Goal: Book appointment/travel/reservation

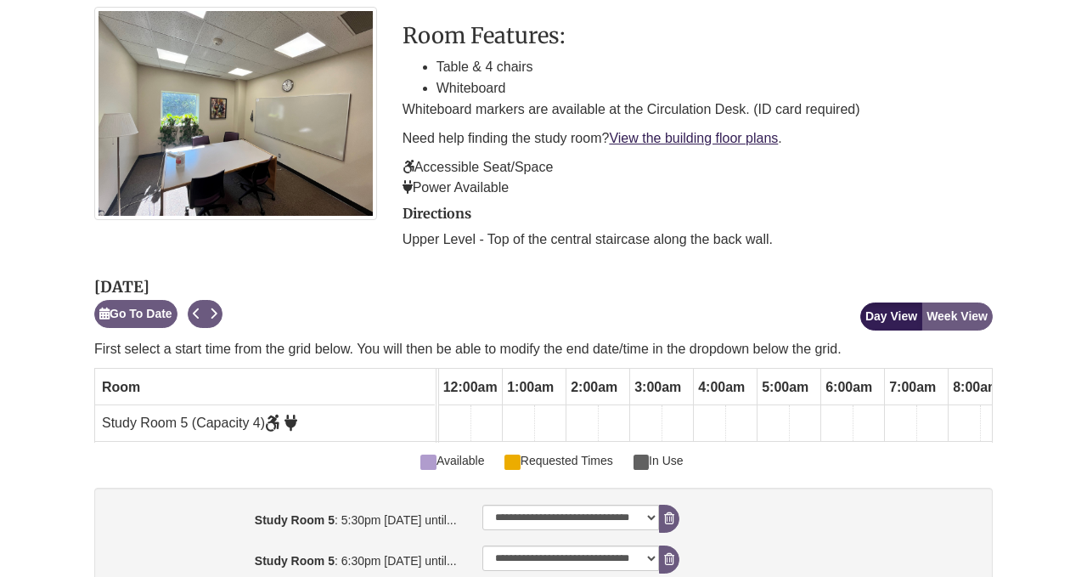
scroll to position [0, 967]
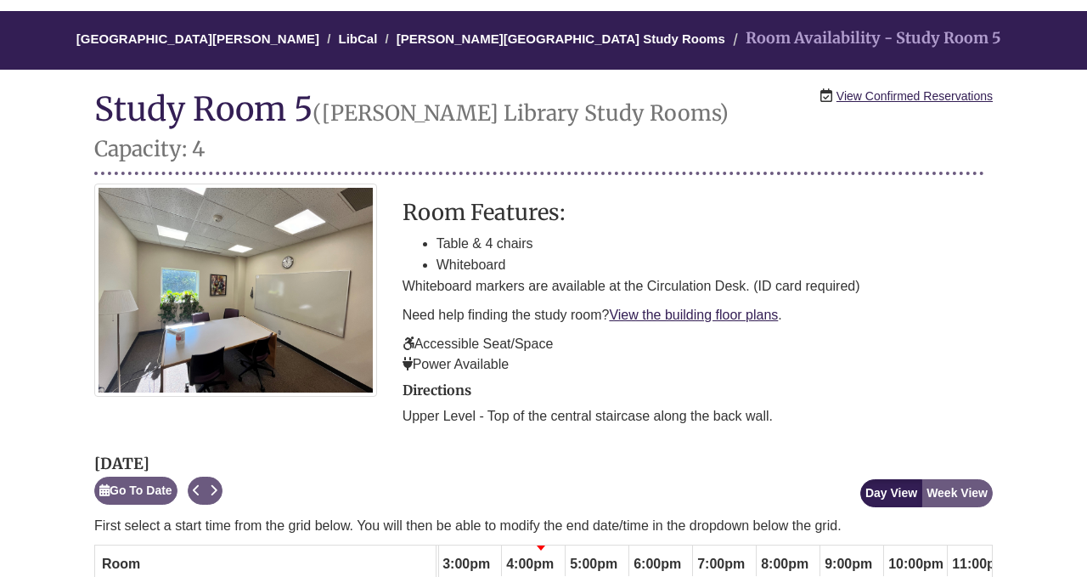
scroll to position [134, 0]
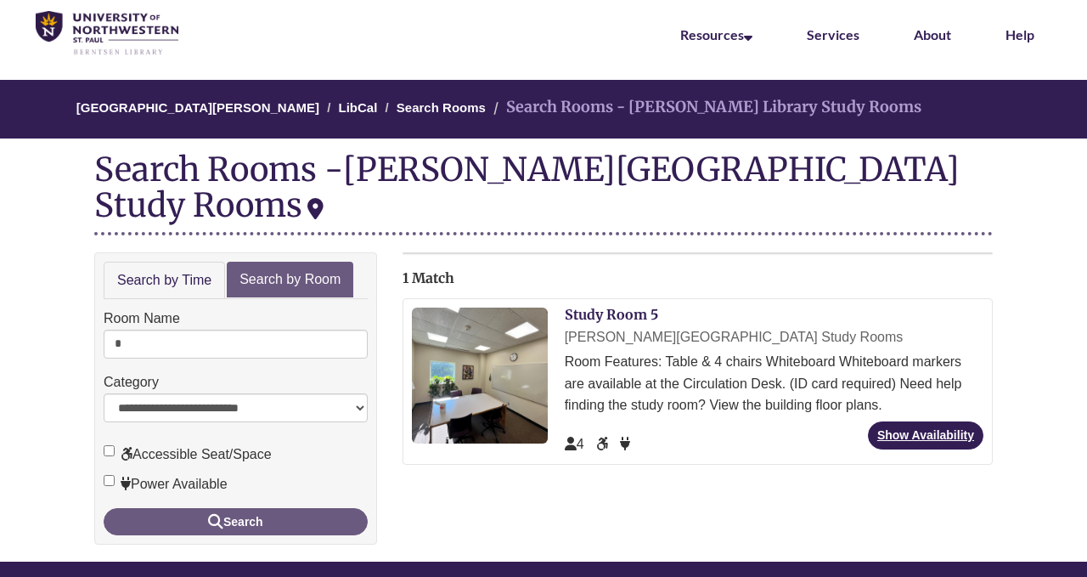
scroll to position [70, 0]
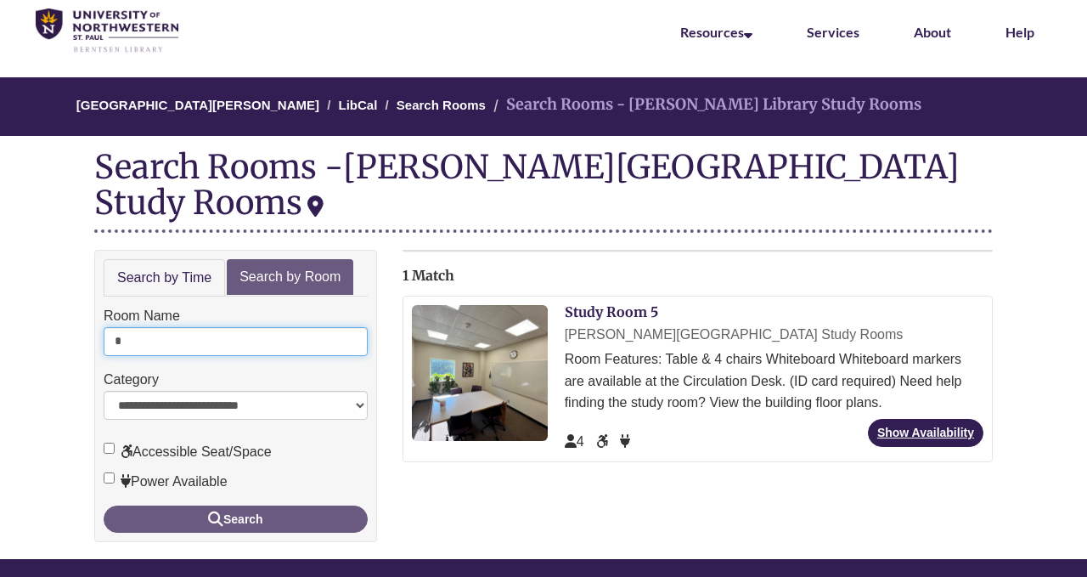
click at [245, 327] on input "*" at bounding box center [236, 341] width 264 height 29
type input "*"
click at [104, 505] on button "Search" at bounding box center [236, 518] width 264 height 27
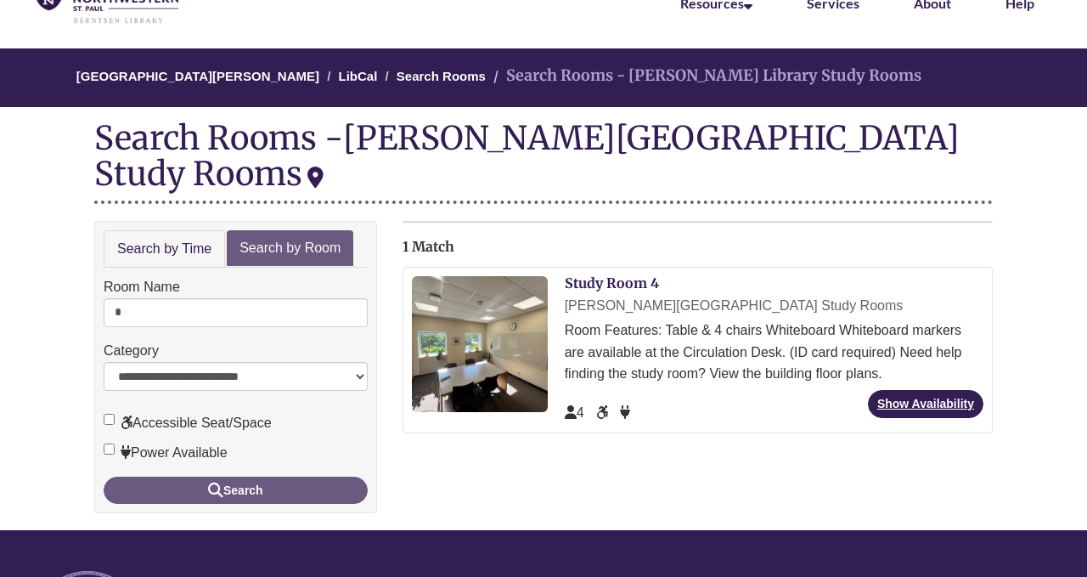
scroll to position [189, 0]
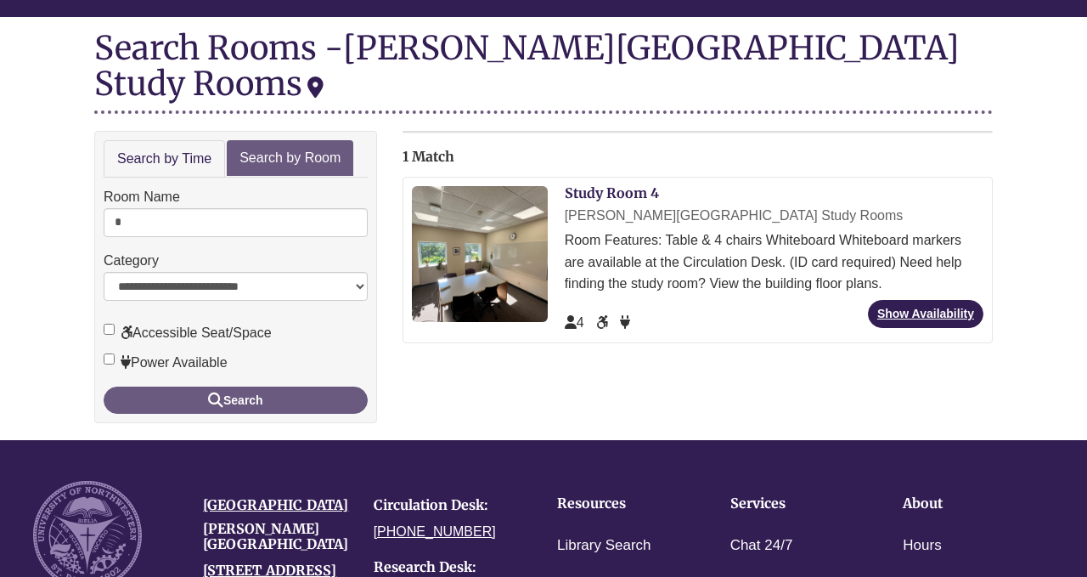
click at [903, 262] on div "Study Room 4 Berntsen Library Study Rooms Room Features: Table & 4 chairs White…" at bounding box center [774, 260] width 419 height 148
click at [903, 300] on link "Show Availability" at bounding box center [925, 314] width 115 height 28
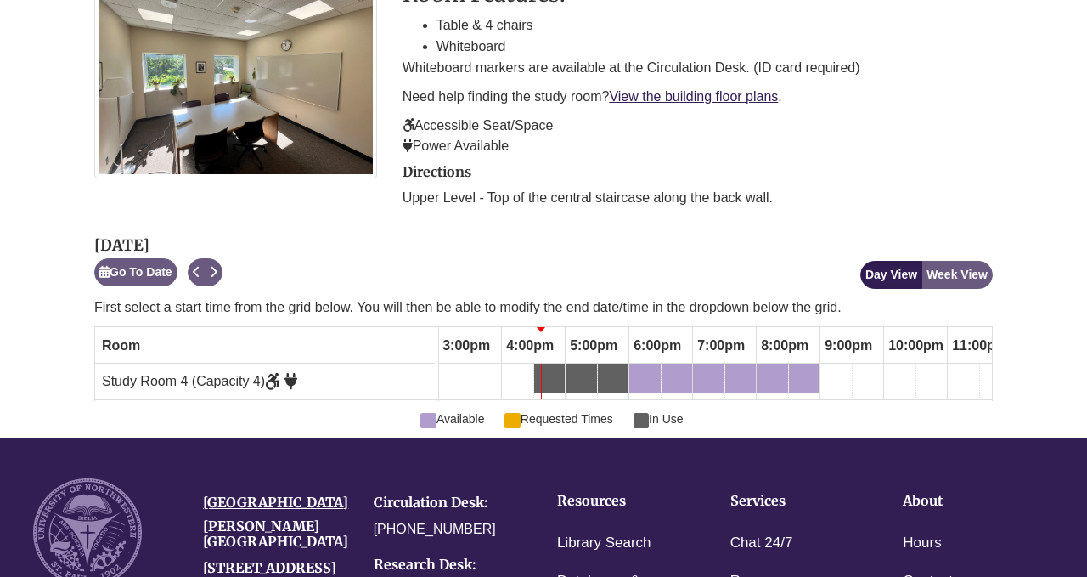
scroll to position [357, 0]
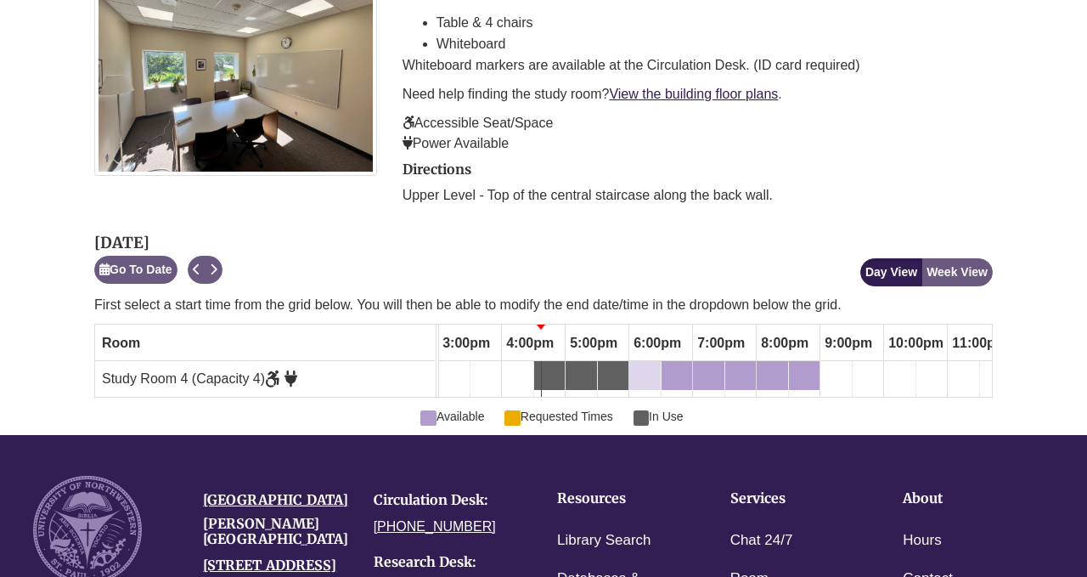
click at [642, 366] on div "6:00pm Sunday, September 7, 2025 - Study Room 4 - Available" at bounding box center [645, 375] width 28 height 19
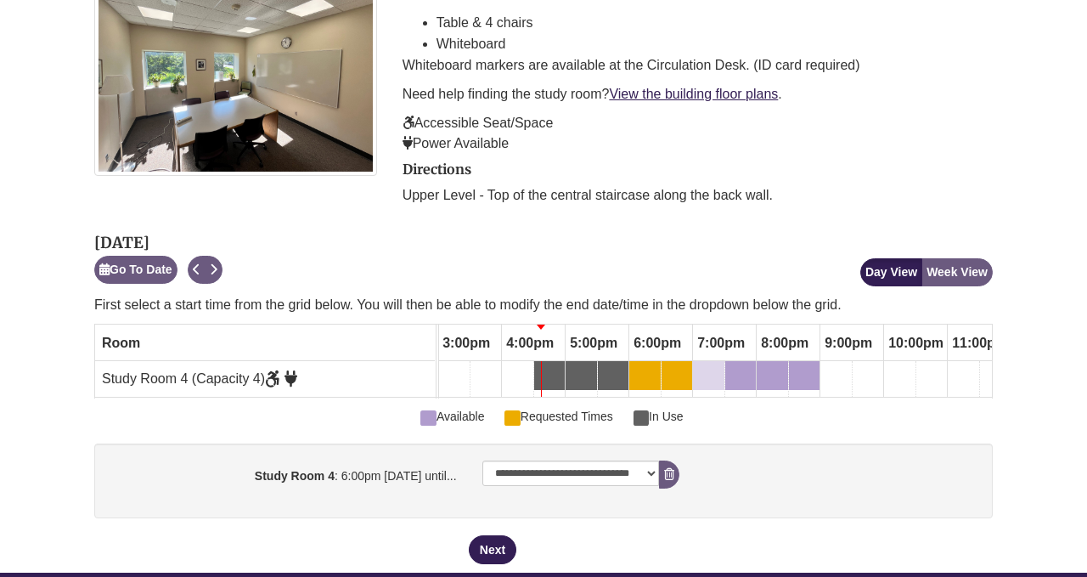
click at [704, 366] on div "7:00pm Sunday, September 7, 2025 - Study Room 4 - Available" at bounding box center [709, 375] width 28 height 19
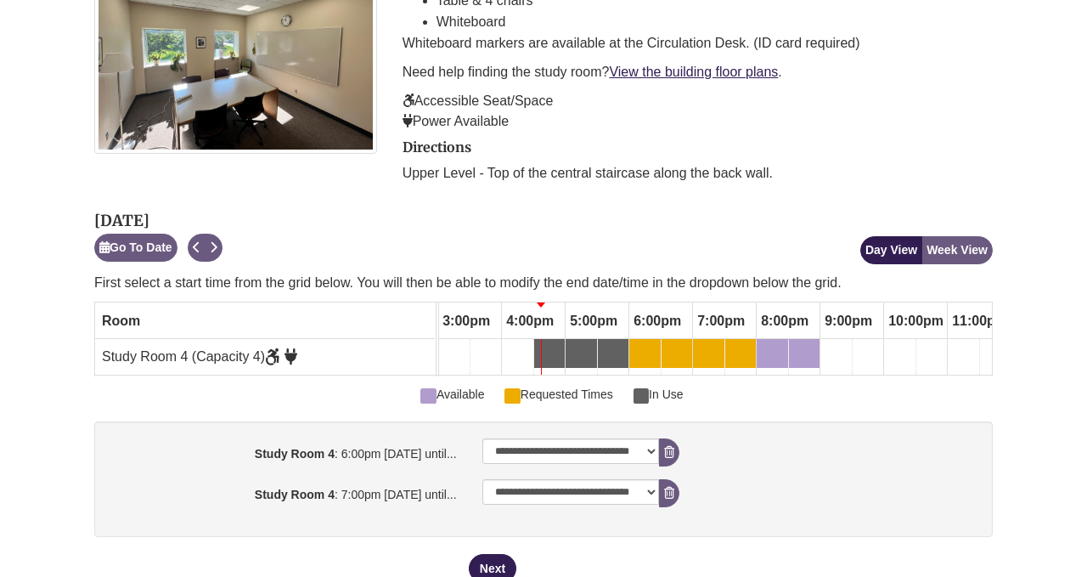
scroll to position [371, 0]
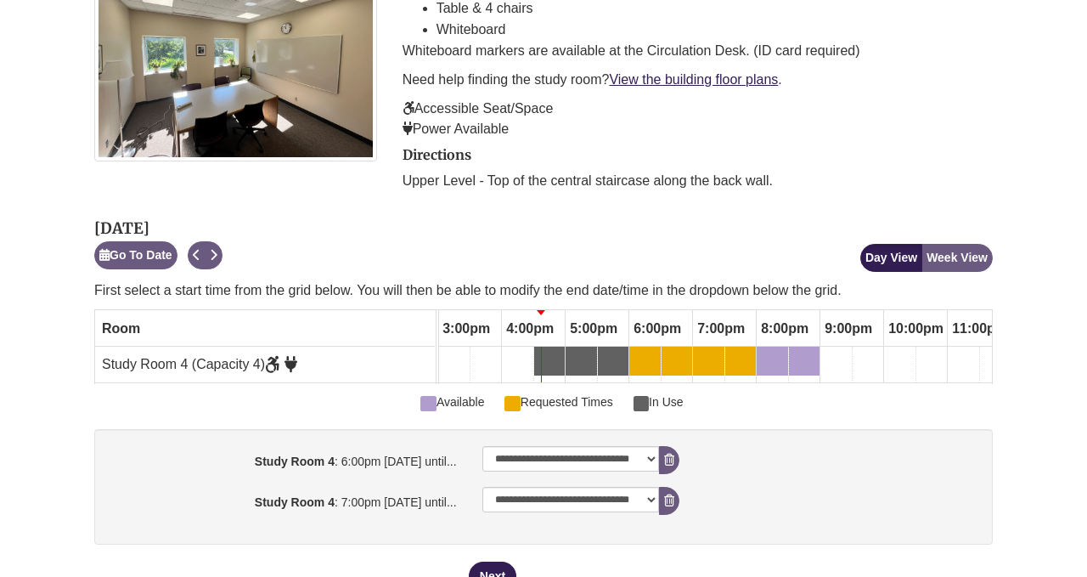
click at [710, 346] on link "7:00pm Sunday, September 7, 2025 - Study Room 4 - Available" at bounding box center [708, 360] width 31 height 29
click at [713, 352] on div "7:00pm Sunday, September 7, 2025 - Study Room 4 - Requested Times" at bounding box center [709, 361] width 28 height 19
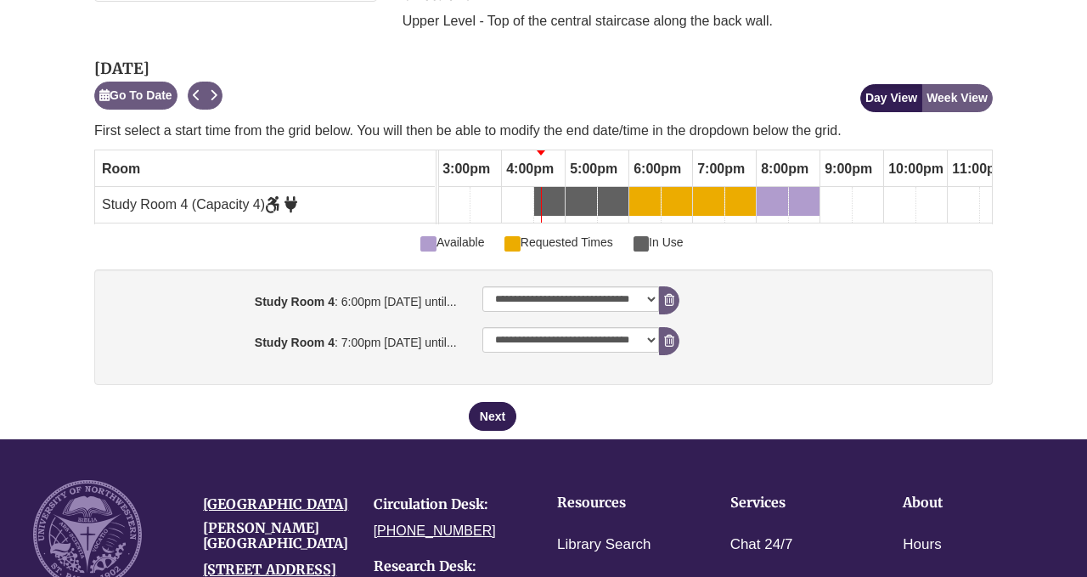
scroll to position [532, 0]
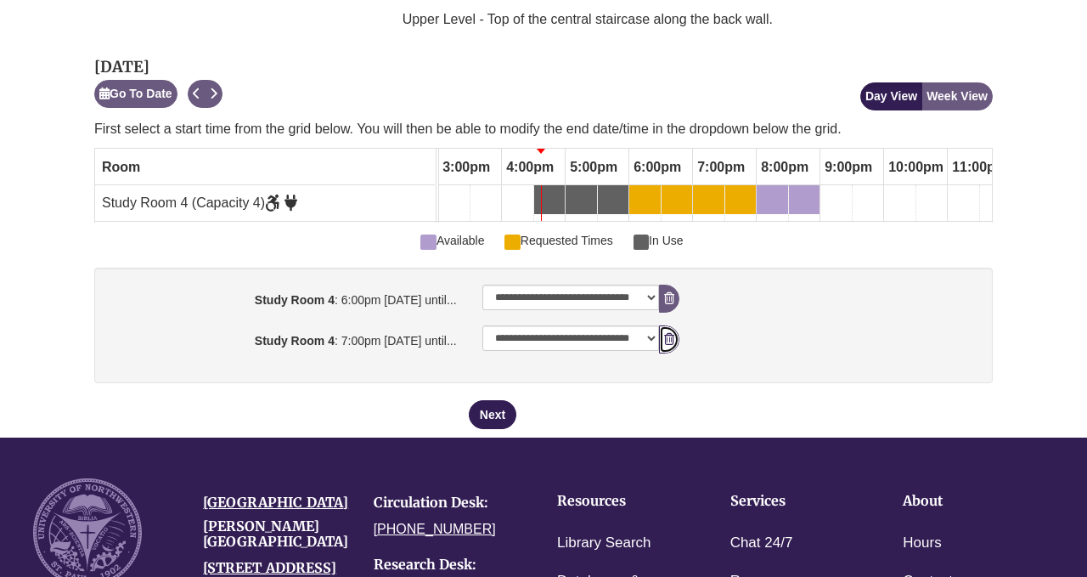
click at [671, 333] on icon "booking form" at bounding box center [669, 339] width 10 height 12
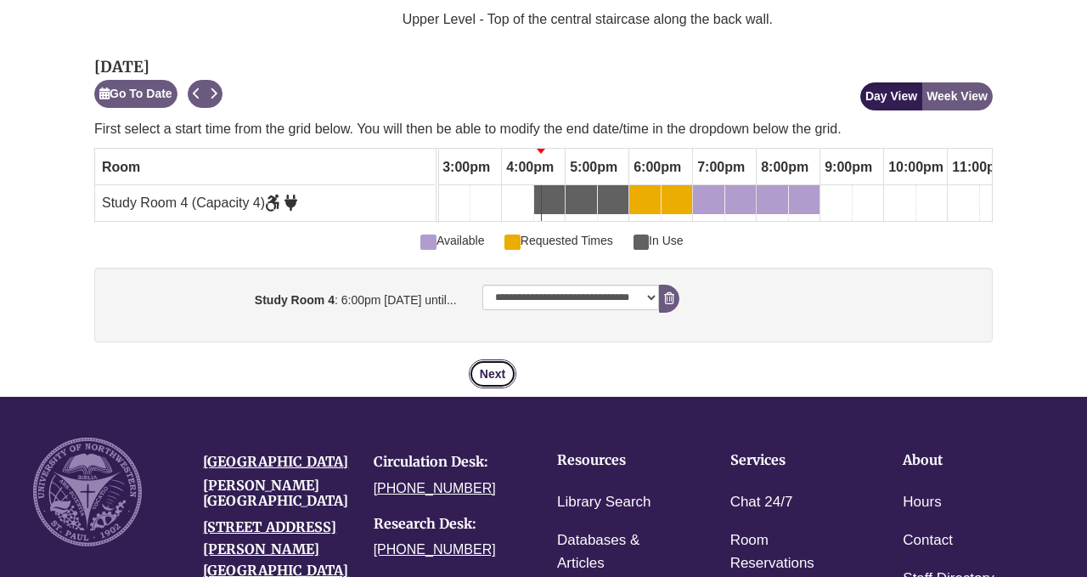
click at [492, 359] on button "Next" at bounding box center [493, 373] width 48 height 29
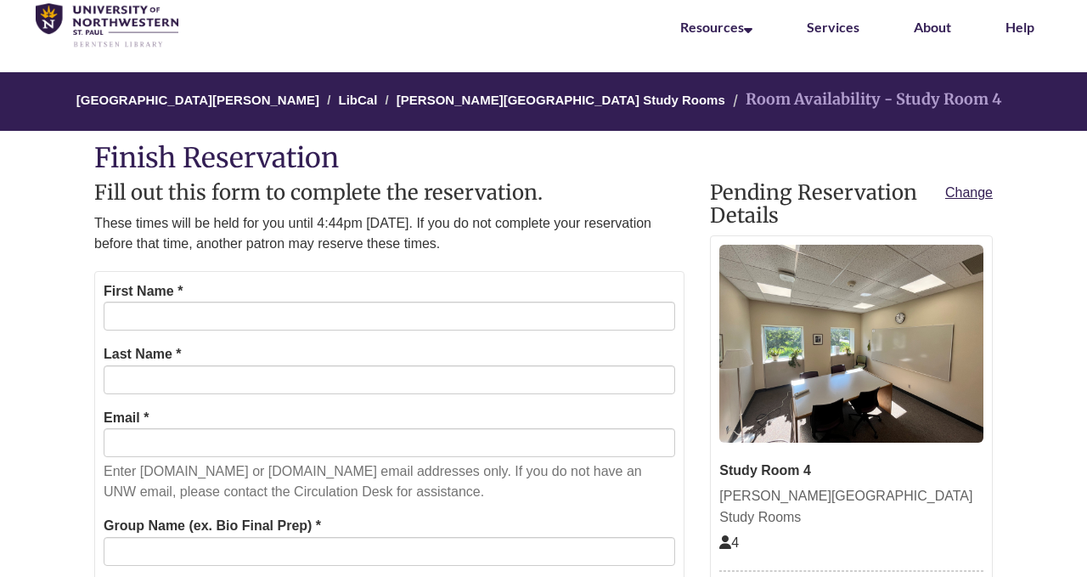
scroll to position [90, 0]
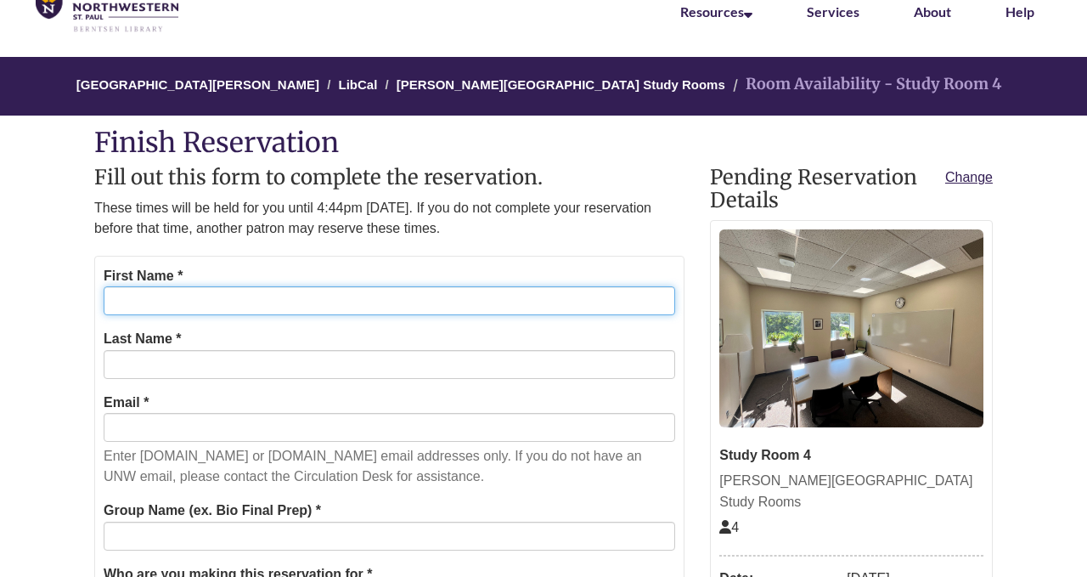
click at [464, 305] on input "First Name *" at bounding box center [389, 300] width 571 height 29
type input "******"
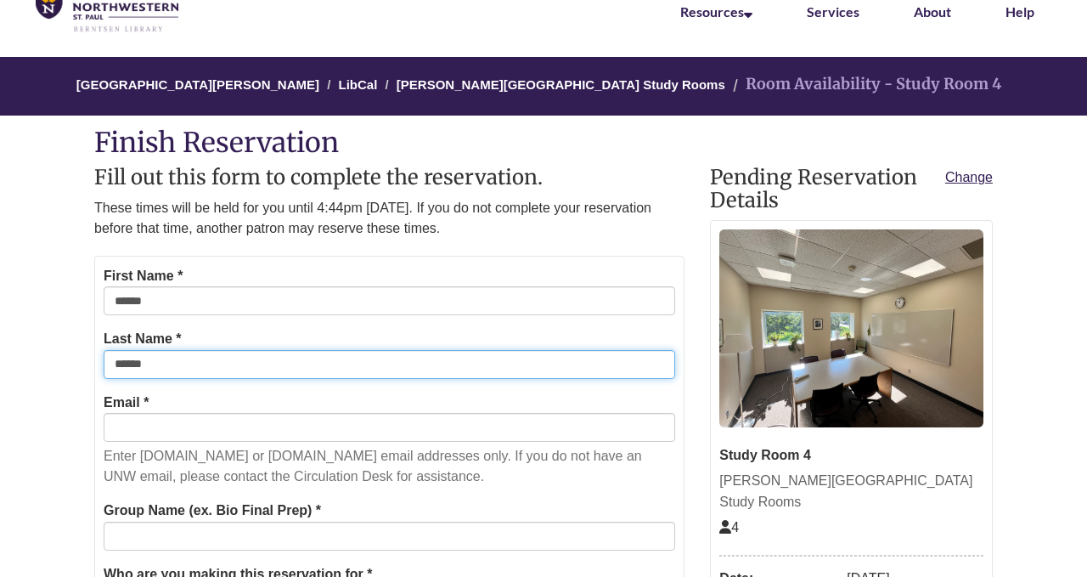
type input "**********"
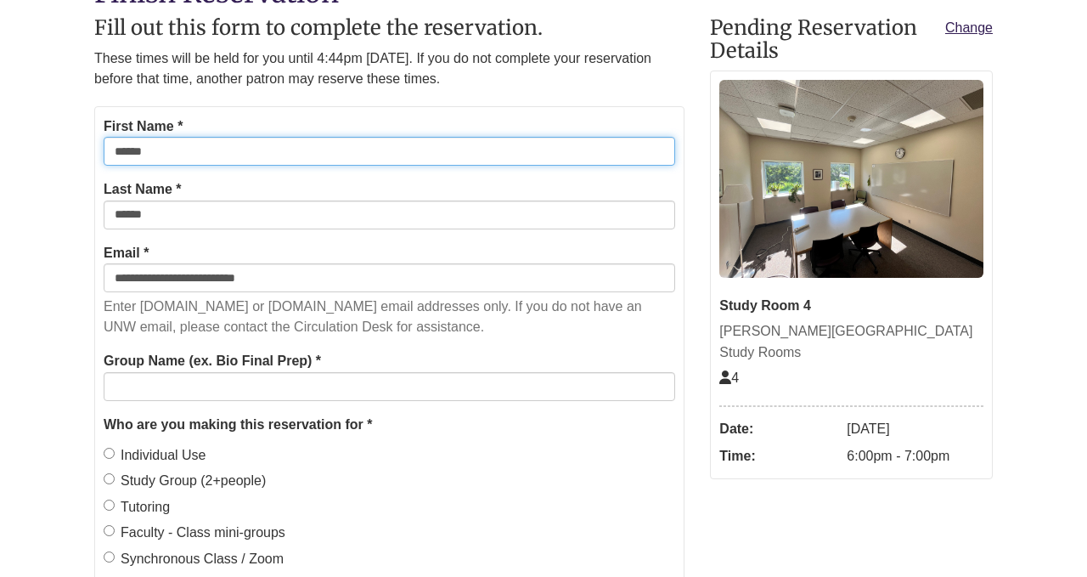
scroll to position [360, 0]
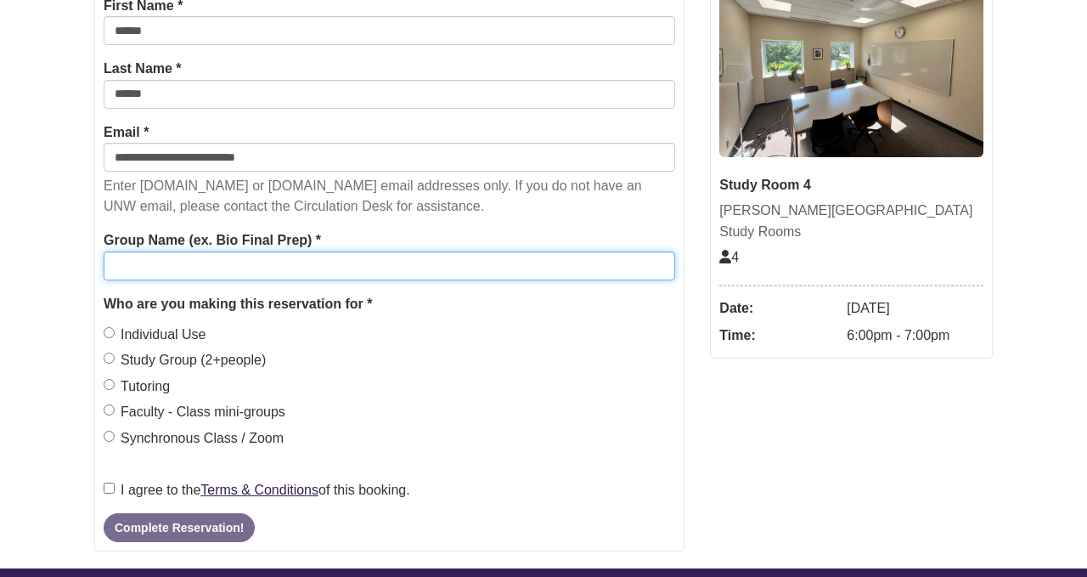
click at [288, 251] on input "Group Name (ex. Bio Final Prep) *" at bounding box center [389, 265] width 571 height 29
type input "****"
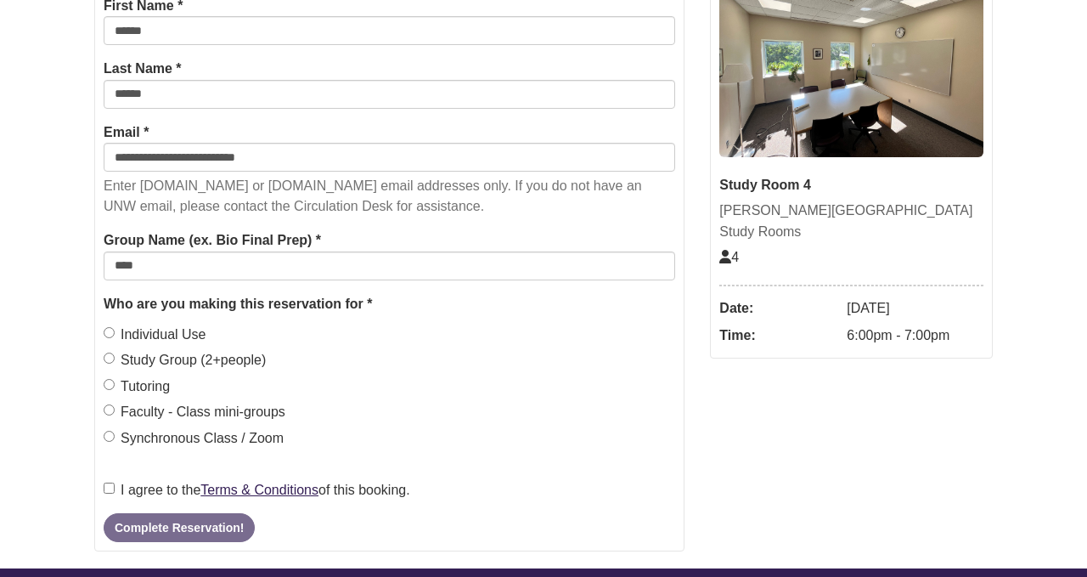
click at [115, 331] on label "Individual Use" at bounding box center [155, 335] width 103 height 22
click at [152, 512] on form "**********" at bounding box center [389, 269] width 590 height 566
click at [159, 533] on button "Complete Reservation!" at bounding box center [179, 527] width 151 height 29
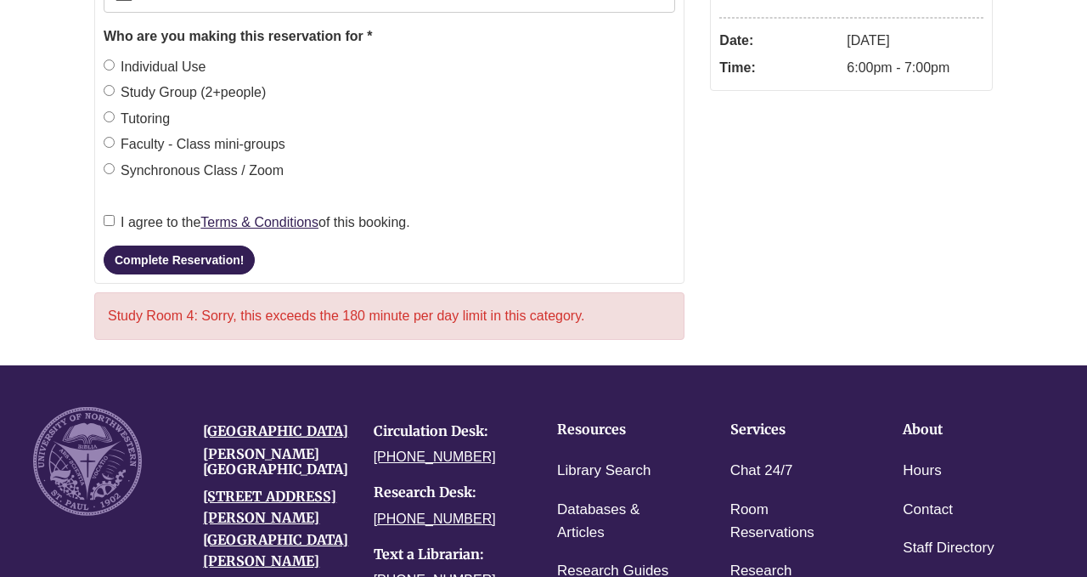
scroll to position [640, 0]
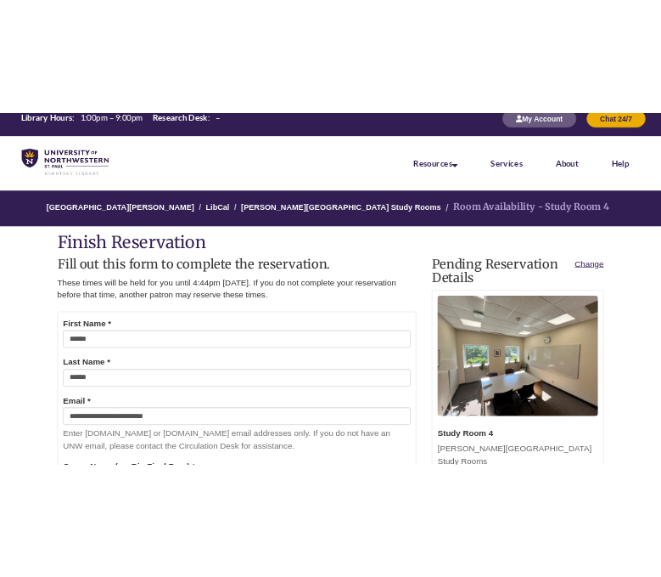
scroll to position [21, 0]
